Goal: Obtain resource: Obtain resource

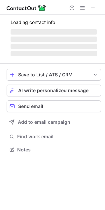
scroll to position [3, 3]
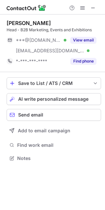
scroll to position [153, 105]
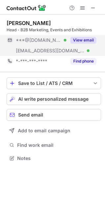
click at [84, 40] on button "View email" at bounding box center [83, 40] width 26 height 7
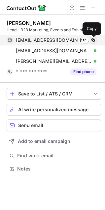
click at [92, 40] on span at bounding box center [92, 40] width 5 height 5
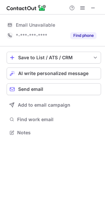
scroll to position [3, 3]
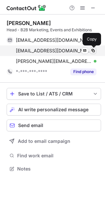
click at [94, 52] on span at bounding box center [92, 50] width 5 height 5
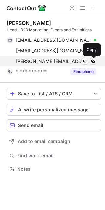
click at [91, 62] on span at bounding box center [92, 61] width 5 height 5
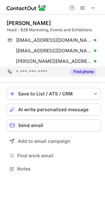
click at [82, 73] on button "Find phone" at bounding box center [83, 71] width 26 height 7
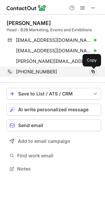
click at [92, 70] on span at bounding box center [92, 71] width 5 height 5
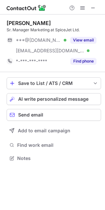
scroll to position [153, 105]
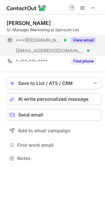
click at [71, 40] on button "View email" at bounding box center [83, 40] width 26 height 7
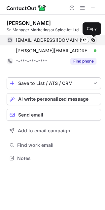
click at [91, 39] on span at bounding box center [92, 40] width 5 height 5
click at [92, 40] on span at bounding box center [92, 40] width 5 height 5
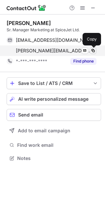
click at [92, 49] on span at bounding box center [92, 50] width 5 height 5
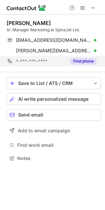
click at [85, 63] on button "Find phone" at bounding box center [83, 61] width 26 height 7
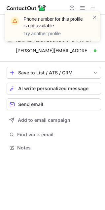
scroll to position [143, 105]
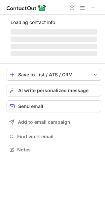
scroll to position [159, 105]
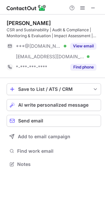
scroll to position [159, 105]
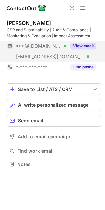
click at [86, 43] on button "View email" at bounding box center [83, 46] width 26 height 7
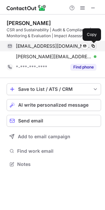
click at [93, 44] on span at bounding box center [92, 45] width 5 height 5
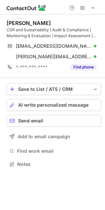
scroll to position [159, 105]
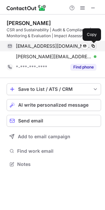
click at [94, 45] on span at bounding box center [92, 45] width 5 height 5
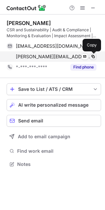
click at [94, 56] on span at bounding box center [92, 56] width 5 height 5
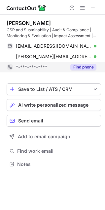
click at [76, 68] on button "Find phone" at bounding box center [83, 67] width 26 height 7
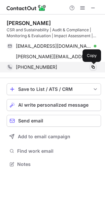
click at [93, 65] on span at bounding box center [92, 66] width 5 height 5
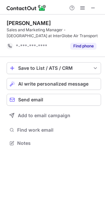
scroll to position [138, 105]
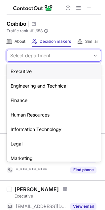
click at [78, 52] on div "Select department" at bounding box center [48, 55] width 83 height 11
click at [19, 157] on div "Marketing" at bounding box center [54, 158] width 94 height 14
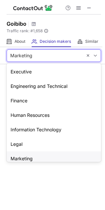
click at [84, 58] on div at bounding box center [91, 56] width 18 height 12
click at [19, 71] on div "Executive" at bounding box center [54, 71] width 94 height 14
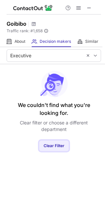
click at [51, 143] on span "Clear Filter" at bounding box center [53, 145] width 21 height 5
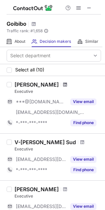
click at [63, 84] on span at bounding box center [65, 84] width 4 height 5
click at [80, 140] on span at bounding box center [82, 141] width 4 height 5
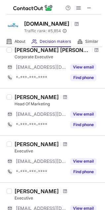
scroll to position [197, 0]
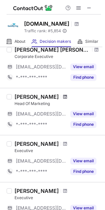
click at [63, 94] on span at bounding box center [65, 96] width 4 height 5
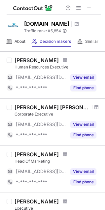
scroll to position [0, 0]
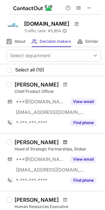
click at [64, 143] on span at bounding box center [65, 141] width 4 height 5
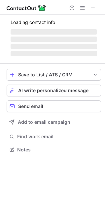
scroll to position [3, 3]
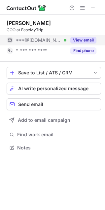
click at [83, 40] on button "View email" at bounding box center [83, 40] width 26 height 7
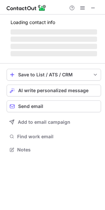
scroll to position [159, 105]
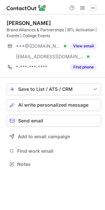
click at [93, 5] on span at bounding box center [92, 7] width 5 height 5
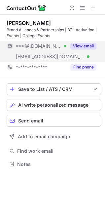
click at [86, 45] on button "View email" at bounding box center [83, 46] width 26 height 7
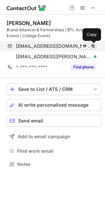
click at [90, 43] on span at bounding box center [92, 45] width 5 height 5
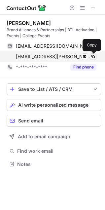
click at [90, 57] on span at bounding box center [92, 56] width 5 height 5
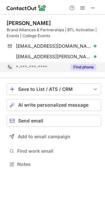
click at [70, 65] on button "Find phone" at bounding box center [83, 67] width 26 height 7
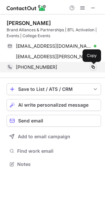
click at [92, 66] on span at bounding box center [92, 66] width 5 height 5
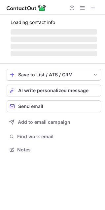
scroll to position [149, 105]
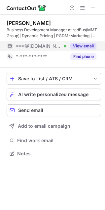
click at [73, 46] on button "View email" at bounding box center [83, 46] width 26 height 7
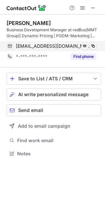
click at [89, 45] on div "vihaansharma898@gmail.com Verified" at bounding box center [56, 46] width 80 height 6
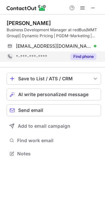
click at [74, 60] on div "Find phone" at bounding box center [81, 56] width 30 height 11
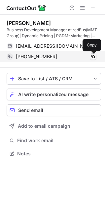
click at [93, 56] on span at bounding box center [92, 56] width 5 height 5
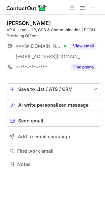
scroll to position [159, 105]
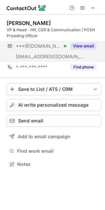
click at [86, 47] on button "View email" at bounding box center [83, 46] width 26 height 7
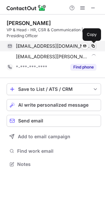
click at [92, 44] on span at bounding box center [92, 45] width 5 height 5
click at [92, 46] on span at bounding box center [92, 45] width 5 height 5
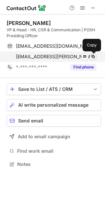
click at [93, 56] on span at bounding box center [92, 56] width 5 height 5
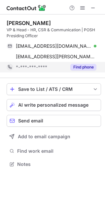
click at [78, 63] on div "Find phone" at bounding box center [81, 67] width 30 height 11
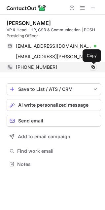
click at [93, 64] on span at bounding box center [92, 66] width 5 height 5
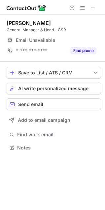
scroll to position [153, 105]
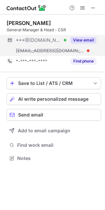
click at [74, 43] on button "View email" at bounding box center [83, 40] width 26 height 7
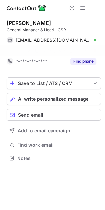
scroll to position [143, 105]
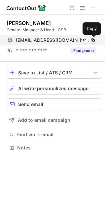
click at [94, 40] on span at bounding box center [92, 40] width 5 height 5
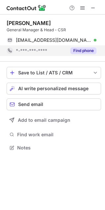
click at [89, 52] on button "Find phone" at bounding box center [83, 50] width 26 height 7
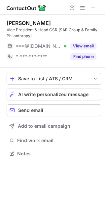
scroll to position [149, 105]
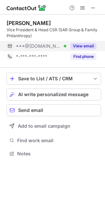
click at [79, 48] on button "View email" at bounding box center [83, 46] width 26 height 7
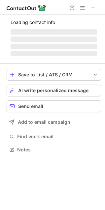
scroll to position [153, 105]
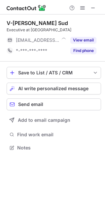
scroll to position [3, 3]
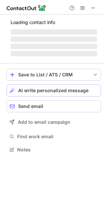
scroll to position [3, 3]
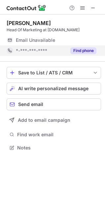
click at [78, 53] on button "Find phone" at bounding box center [83, 50] width 26 height 7
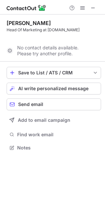
scroll to position [132, 105]
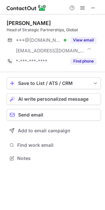
scroll to position [153, 105]
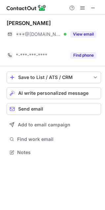
scroll to position [137, 105]
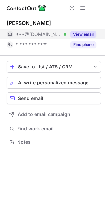
click at [75, 32] on button "View email" at bounding box center [83, 34] width 26 height 7
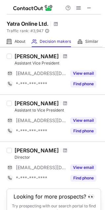
scroll to position [63, 0]
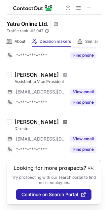
click at [67, 119] on span at bounding box center [65, 121] width 4 height 5
click at [63, 72] on span at bounding box center [65, 74] width 4 height 5
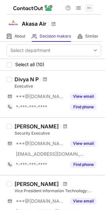
click at [87, 8] on span at bounding box center [88, 7] width 5 height 5
click at [45, 78] on span at bounding box center [45, 79] width 4 height 5
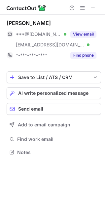
scroll to position [147, 105]
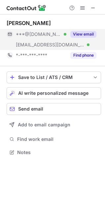
click at [85, 34] on button "View email" at bounding box center [83, 34] width 26 height 7
click at [79, 33] on button "View email" at bounding box center [83, 34] width 26 height 7
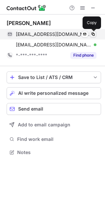
click at [93, 32] on span at bounding box center [92, 34] width 5 height 5
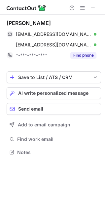
scroll to position [138, 105]
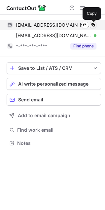
click at [93, 25] on span at bounding box center [92, 24] width 5 height 5
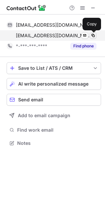
click at [93, 35] on span at bounding box center [92, 35] width 5 height 5
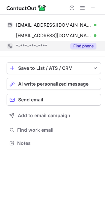
click at [83, 44] on button "Find phone" at bounding box center [83, 46] width 26 height 7
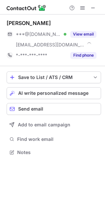
scroll to position [147, 105]
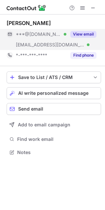
click at [77, 32] on button "View email" at bounding box center [83, 34] width 26 height 7
click at [85, 35] on button "View email" at bounding box center [83, 34] width 26 height 7
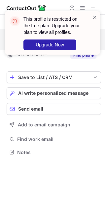
click at [94, 17] on span at bounding box center [94, 17] width 5 height 7
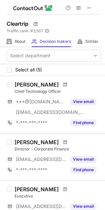
click at [18, 76] on div "Manoj Awasthi Chief Technology Officer ***@gmail.com ***@cleartrip.com View ema…" at bounding box center [52, 104] width 105 height 57
click at [88, 11] on span at bounding box center [88, 7] width 5 height 5
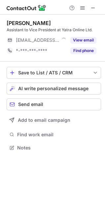
scroll to position [3, 3]
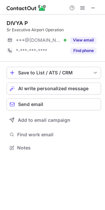
scroll to position [3, 3]
